Goal: Use online tool/utility: Utilize a website feature to perform a specific function

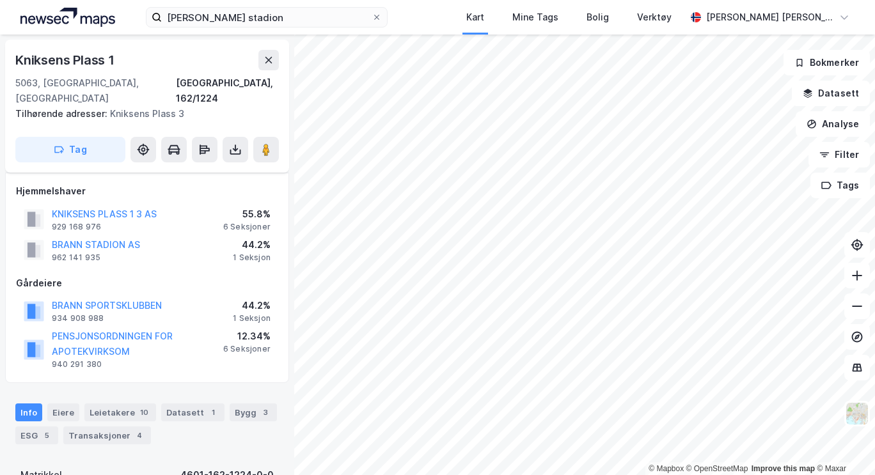
scroll to position [7, 0]
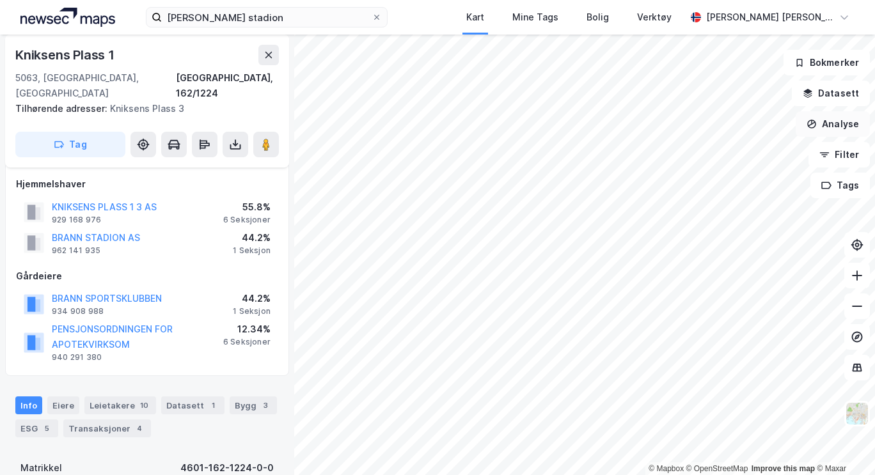
click at [830, 120] on button "Analyse" at bounding box center [833, 124] width 74 height 26
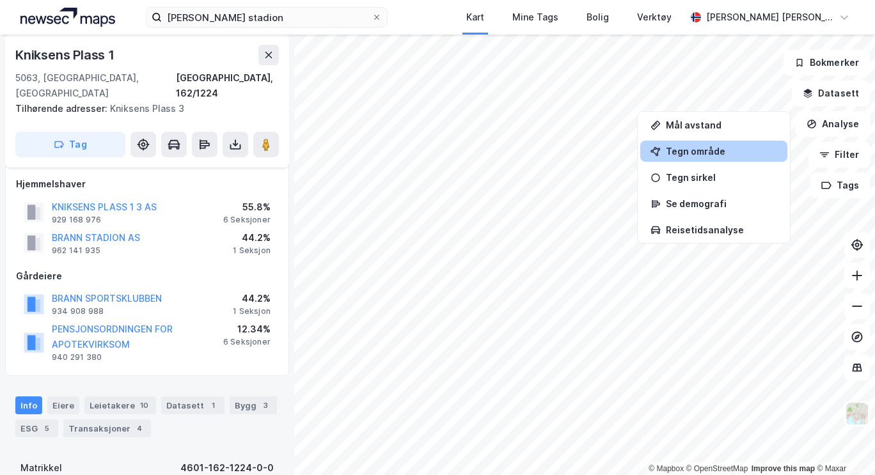
click at [712, 150] on div "Tegn område" at bounding box center [721, 151] width 111 height 11
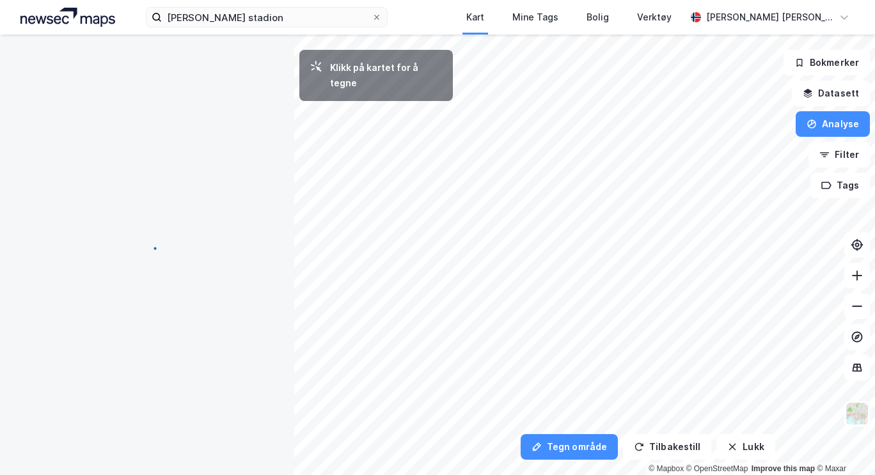
scroll to position [0, 0]
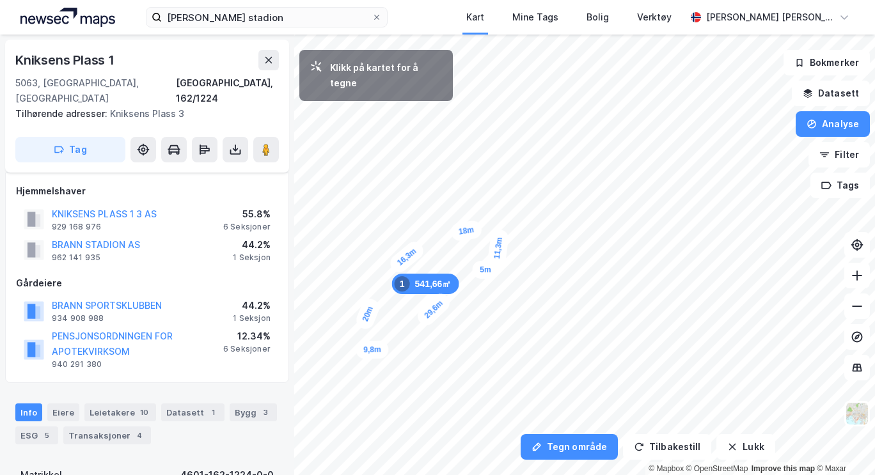
click at [475, 270] on div "5m" at bounding box center [485, 270] width 26 height 18
click at [453, 274] on div "5,5m" at bounding box center [464, 272] width 36 height 24
click at [429, 283] on div "6,3m" at bounding box center [441, 278] width 36 height 27
click at [411, 297] on div "5,7m" at bounding box center [420, 289] width 37 height 34
click at [402, 315] on div "4,6m" at bounding box center [406, 305] width 31 height 37
